Goal: Transaction & Acquisition: Purchase product/service

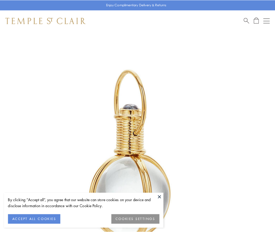
scroll to position [137, 0]
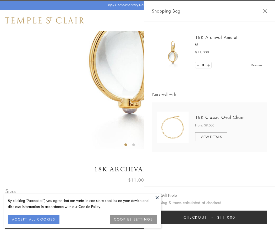
click at [209, 218] on button "Checkout $11,000" at bounding box center [209, 218] width 115 height 14
